Goal: Complete application form

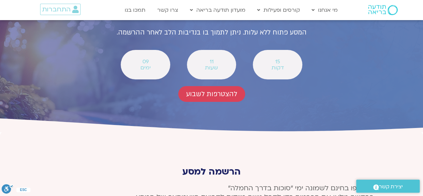
scroll to position [2408, 0]
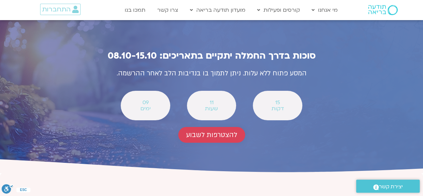
click at [214, 131] on span "להצטרפות לשבוע" at bounding box center [211, 135] width 51 height 8
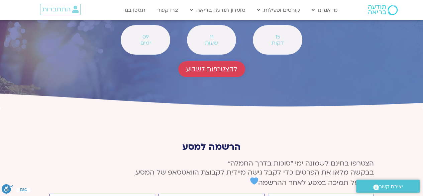
scroll to position [2475, 0]
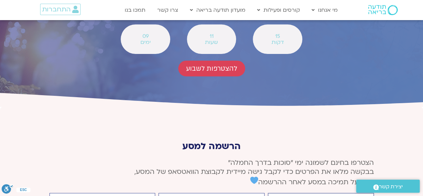
type input "[PERSON_NAME]'"
type input "[EMAIL_ADDRESS][DOMAIN_NAME]"
type input "0506460040"
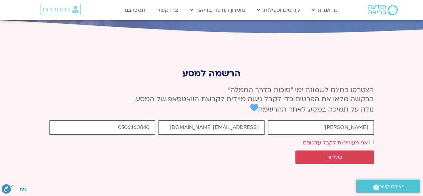
scroll to position [2575, 0]
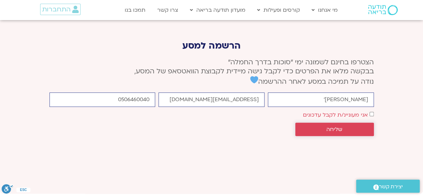
click at [354, 126] on span "שליחה" at bounding box center [334, 129] width 63 height 6
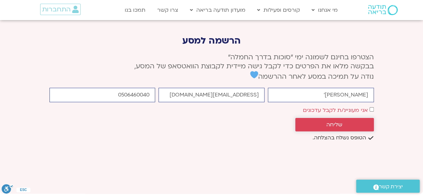
scroll to position [2570, 0]
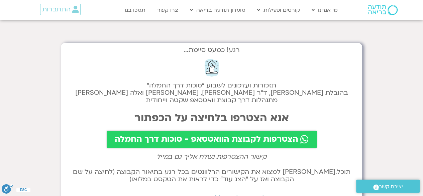
click at [261, 139] on span "הצטרפות לקבוצת הוואטסאפ - סוכות דרך החמלה" at bounding box center [207, 138] width 184 height 9
